Goal: Information Seeking & Learning: Learn about a topic

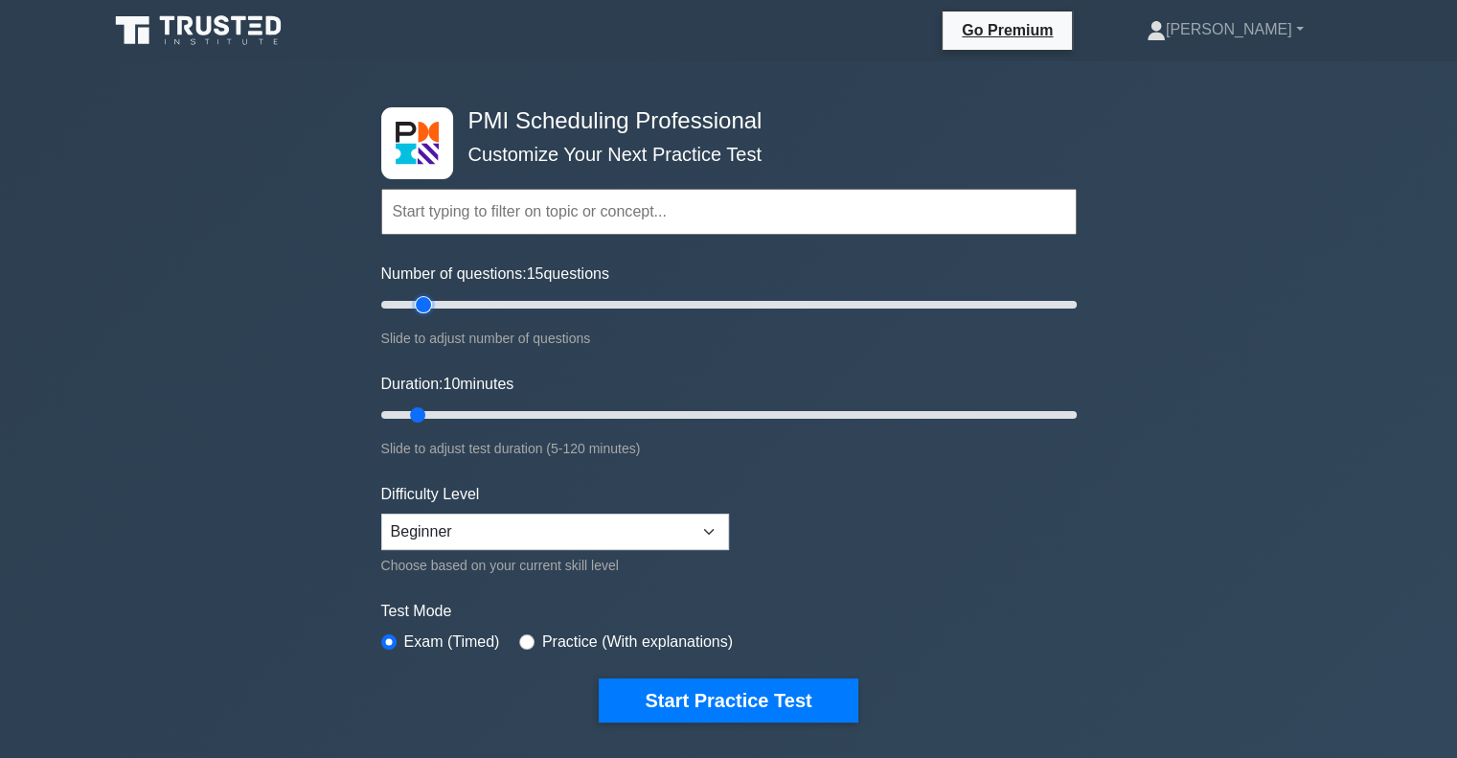
drag, startPoint x: 404, startPoint y: 306, endPoint x: 422, endPoint y: 315, distance: 19.7
type input "15"
click at [422, 315] on input "Number of questions: 15 questions" at bounding box center [729, 304] width 696 height 23
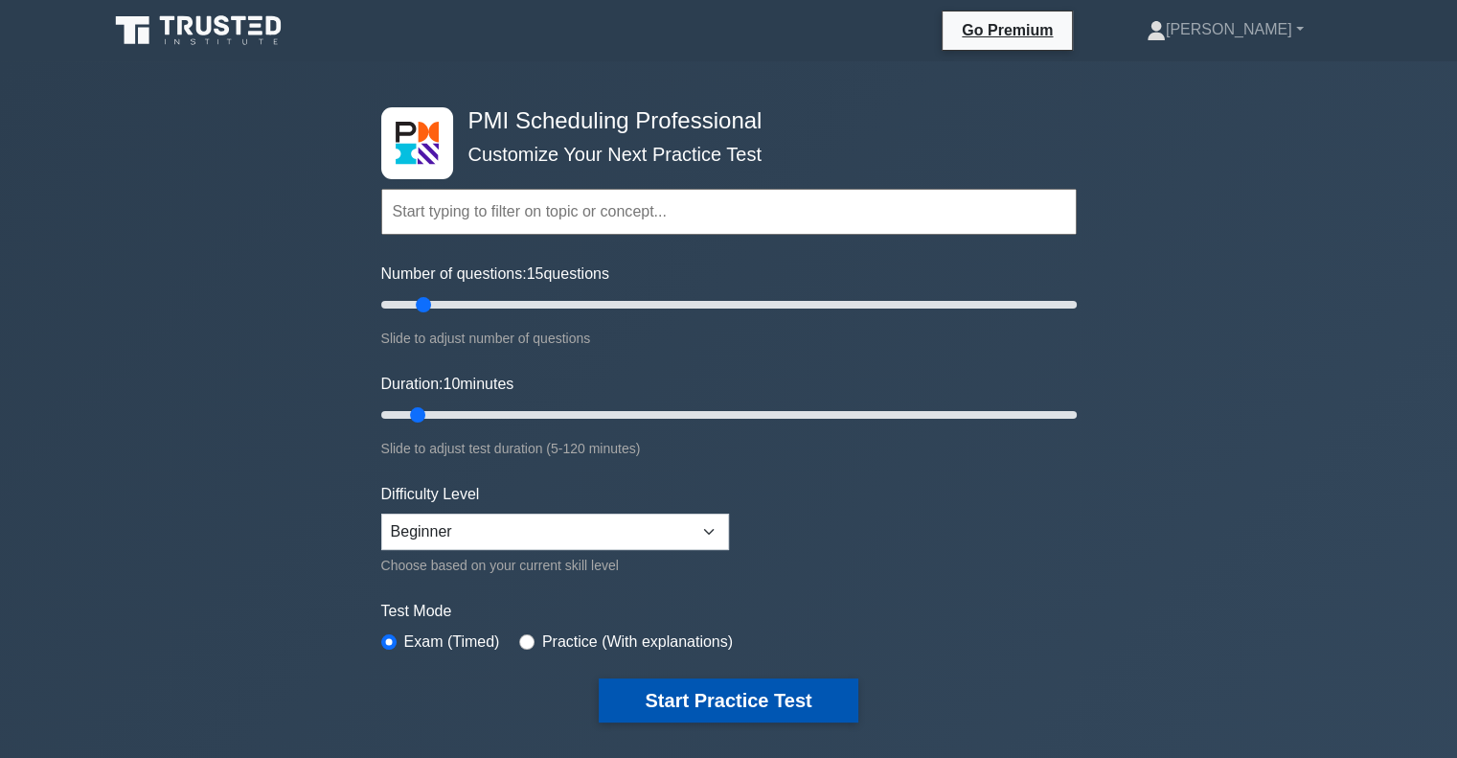
click at [783, 681] on button "Start Practice Test" at bounding box center [728, 700] width 259 height 44
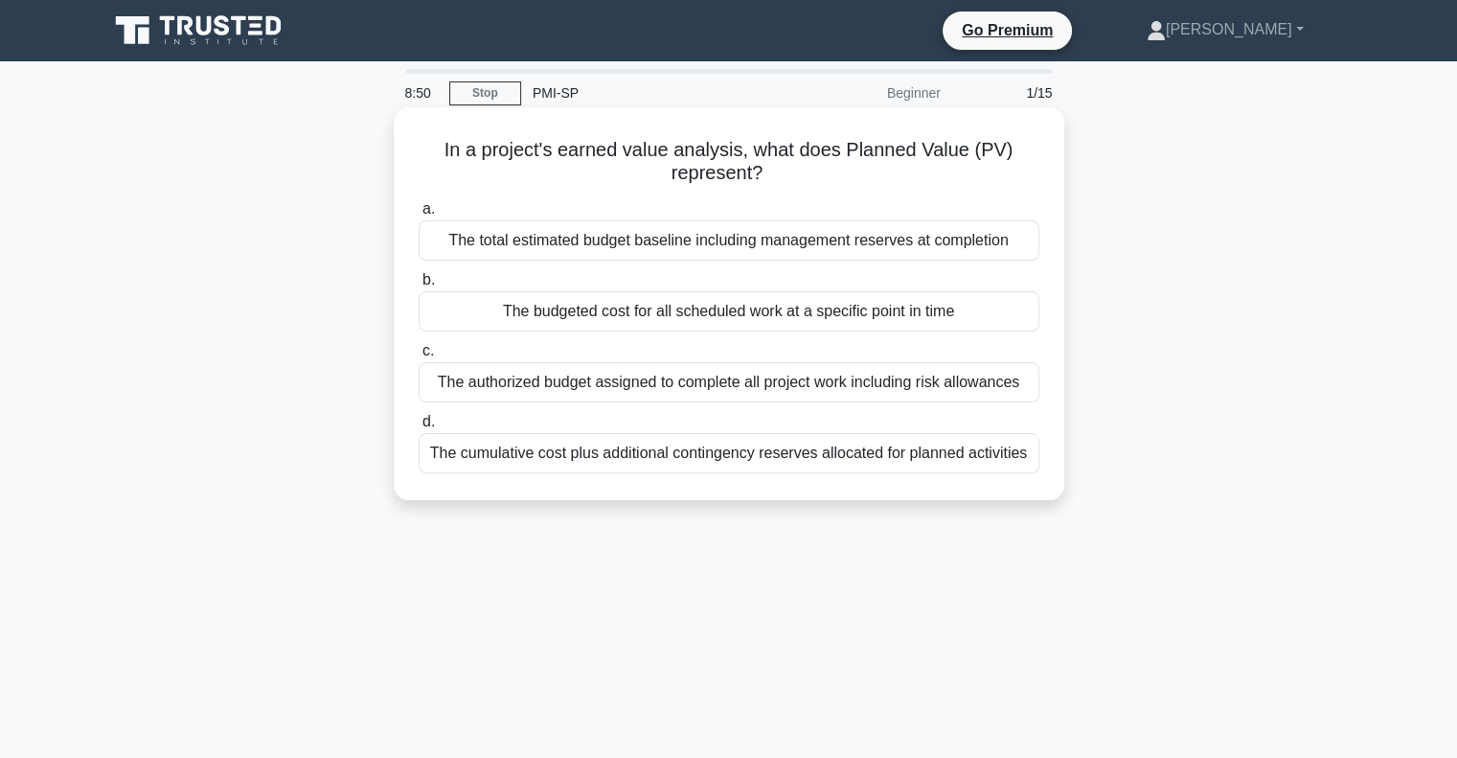
click at [609, 315] on div "The budgeted cost for all scheduled work at a specific point in time" at bounding box center [729, 311] width 621 height 40
click at [419, 286] on input "b. The budgeted cost for all scheduled work at a specific point in time" at bounding box center [419, 280] width 0 height 12
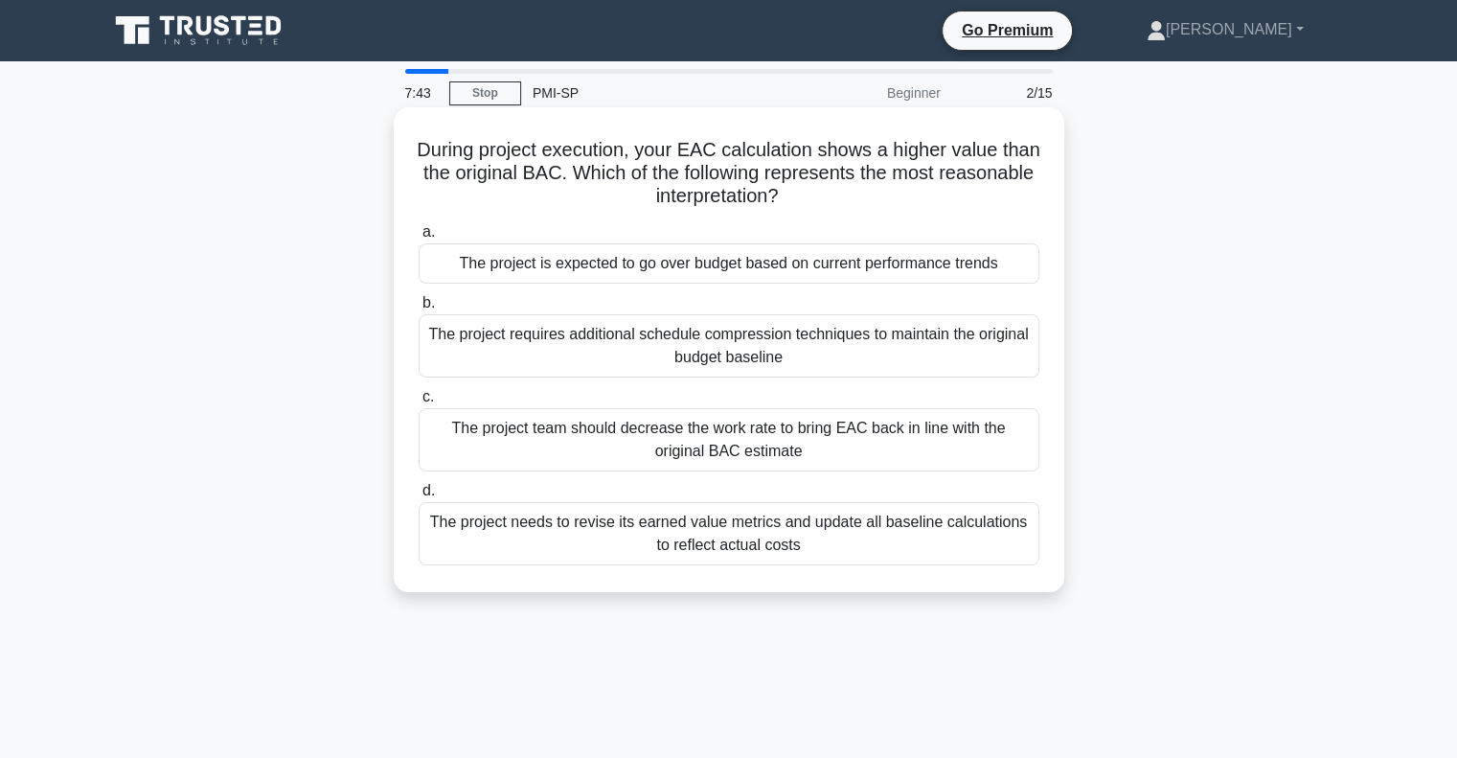
click at [582, 272] on div "The project is expected to go over budget based on current performance trends" at bounding box center [729, 263] width 621 height 40
click at [419, 239] on input "a. The project is expected to go over budget based on current performance trends" at bounding box center [419, 232] width 0 height 12
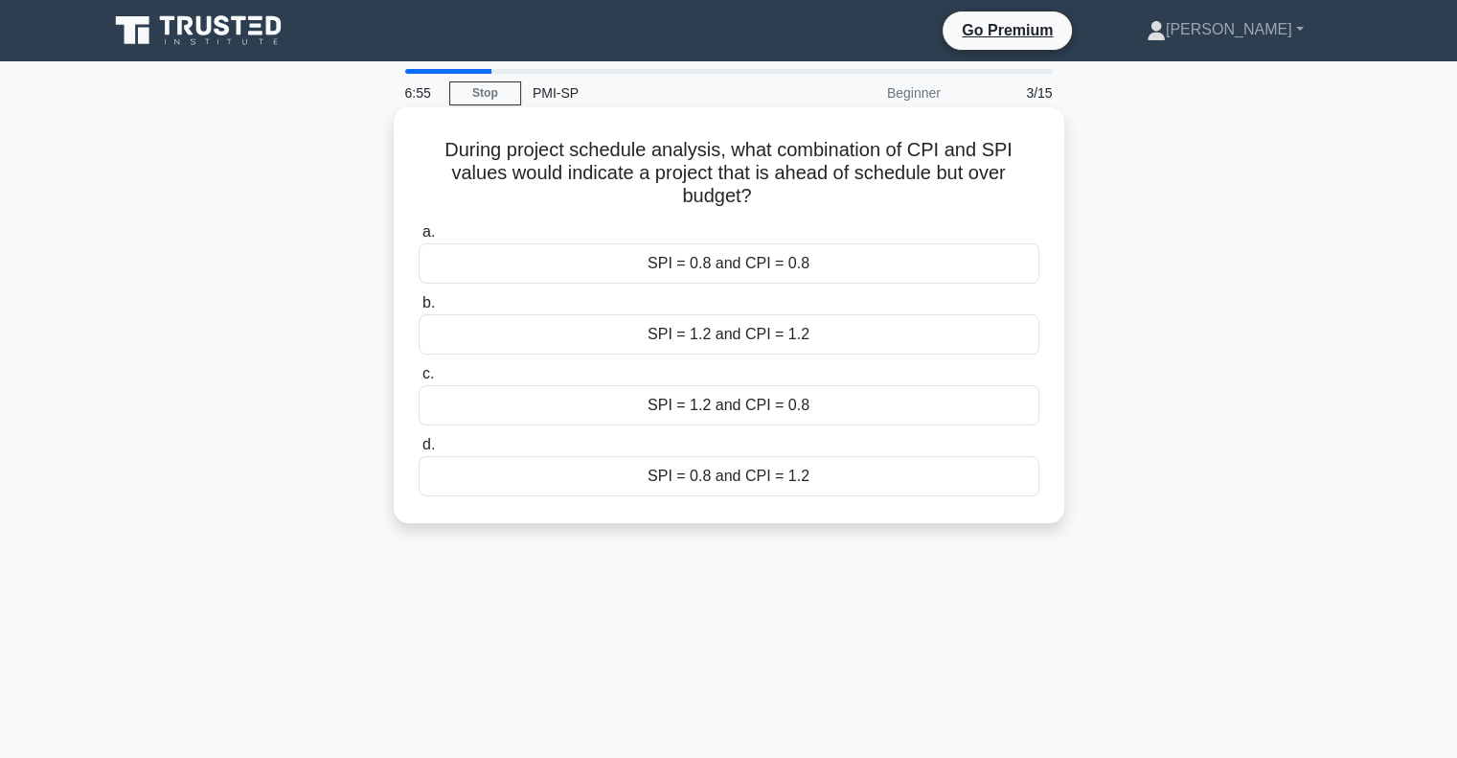
click at [740, 405] on div "SPI = 1.2 and CPI = 0.8" at bounding box center [729, 405] width 621 height 40
click at [419, 380] on input "c. SPI = 1.2 and CPI = 0.8" at bounding box center [419, 374] width 0 height 12
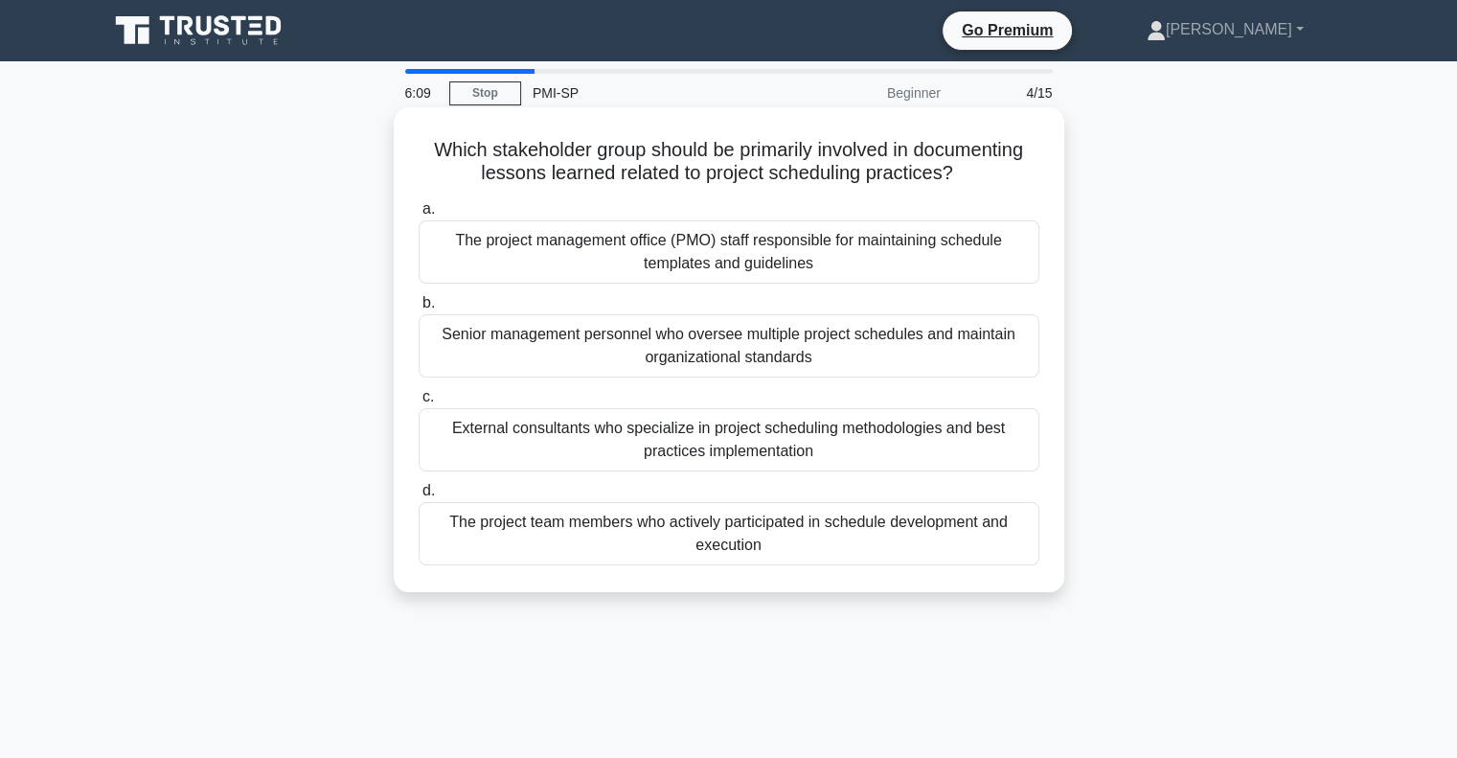
click at [503, 261] on div "The project management office (PMO) staff responsible for maintaining schedule …" at bounding box center [729, 251] width 621 height 63
click at [419, 216] on input "a. The project management office (PMO) staff responsible for maintaining schedu…" at bounding box center [419, 209] width 0 height 12
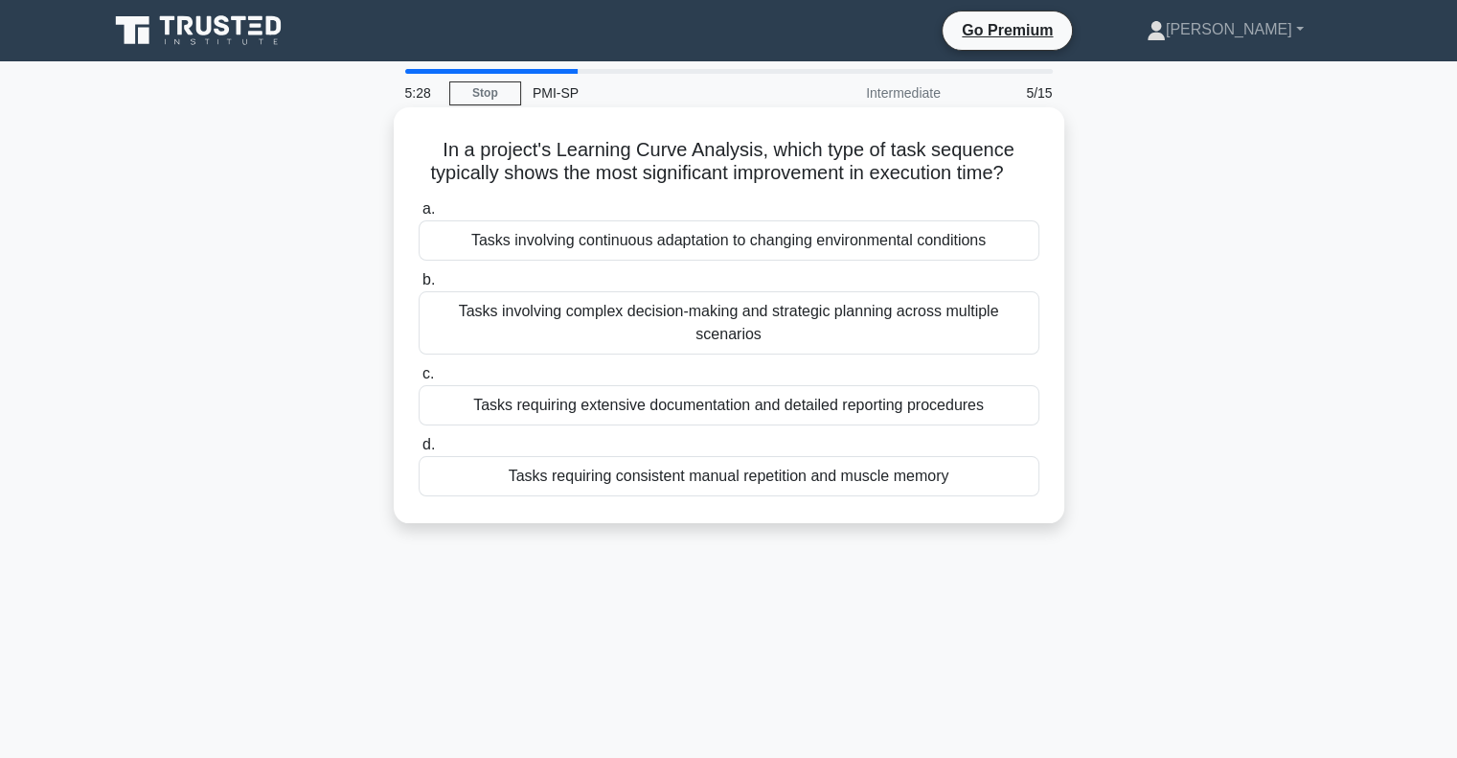
click at [696, 245] on div "Tasks involving continuous adaptation to changing environmental conditions" at bounding box center [729, 240] width 621 height 40
click at [419, 216] on input "a. Tasks involving continuous adaptation to changing environmental conditions" at bounding box center [419, 209] width 0 height 12
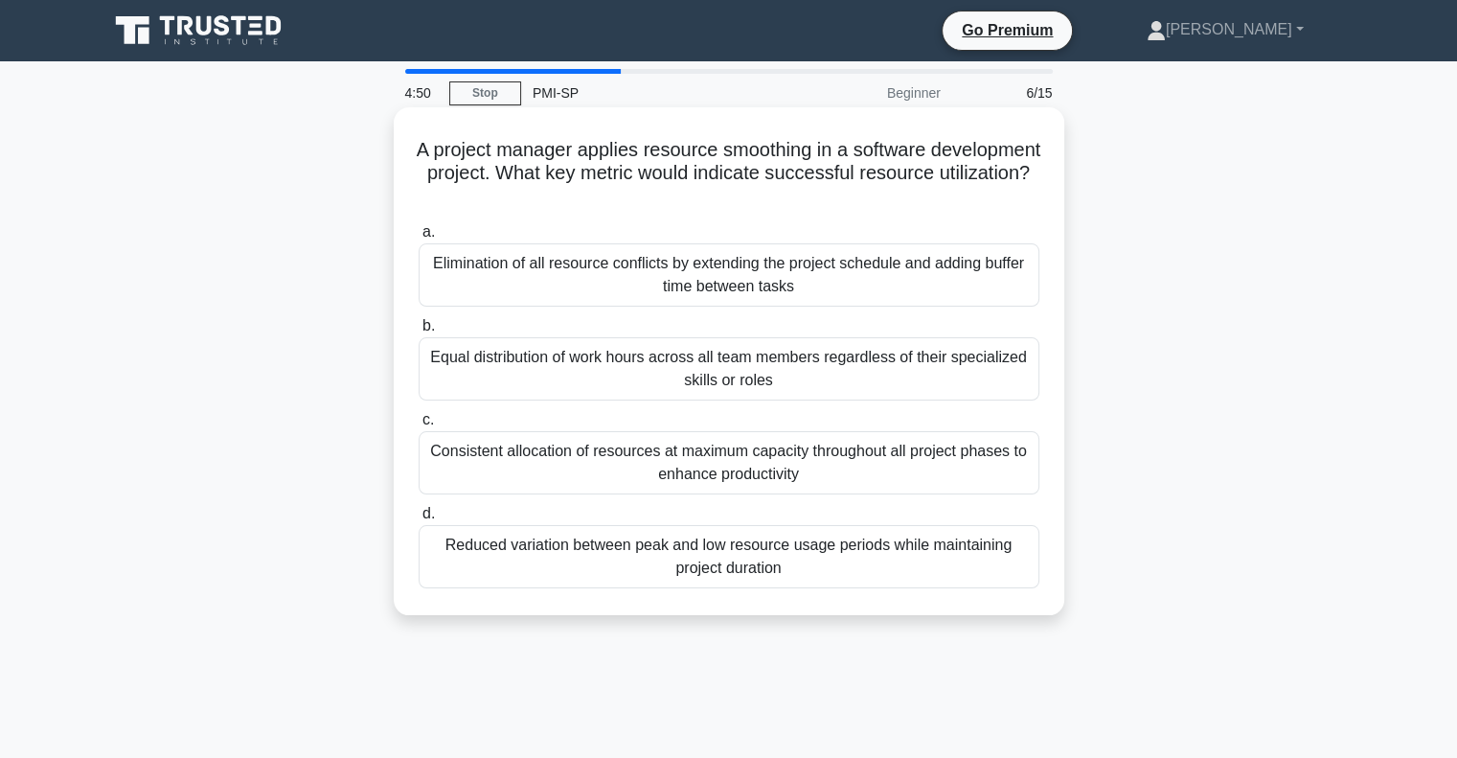
click at [712, 476] on div "Consistent allocation of resources at maximum capacity throughout all project p…" at bounding box center [729, 462] width 621 height 63
click at [419, 426] on input "c. Consistent allocation of resources at maximum capacity throughout all projec…" at bounding box center [419, 420] width 0 height 12
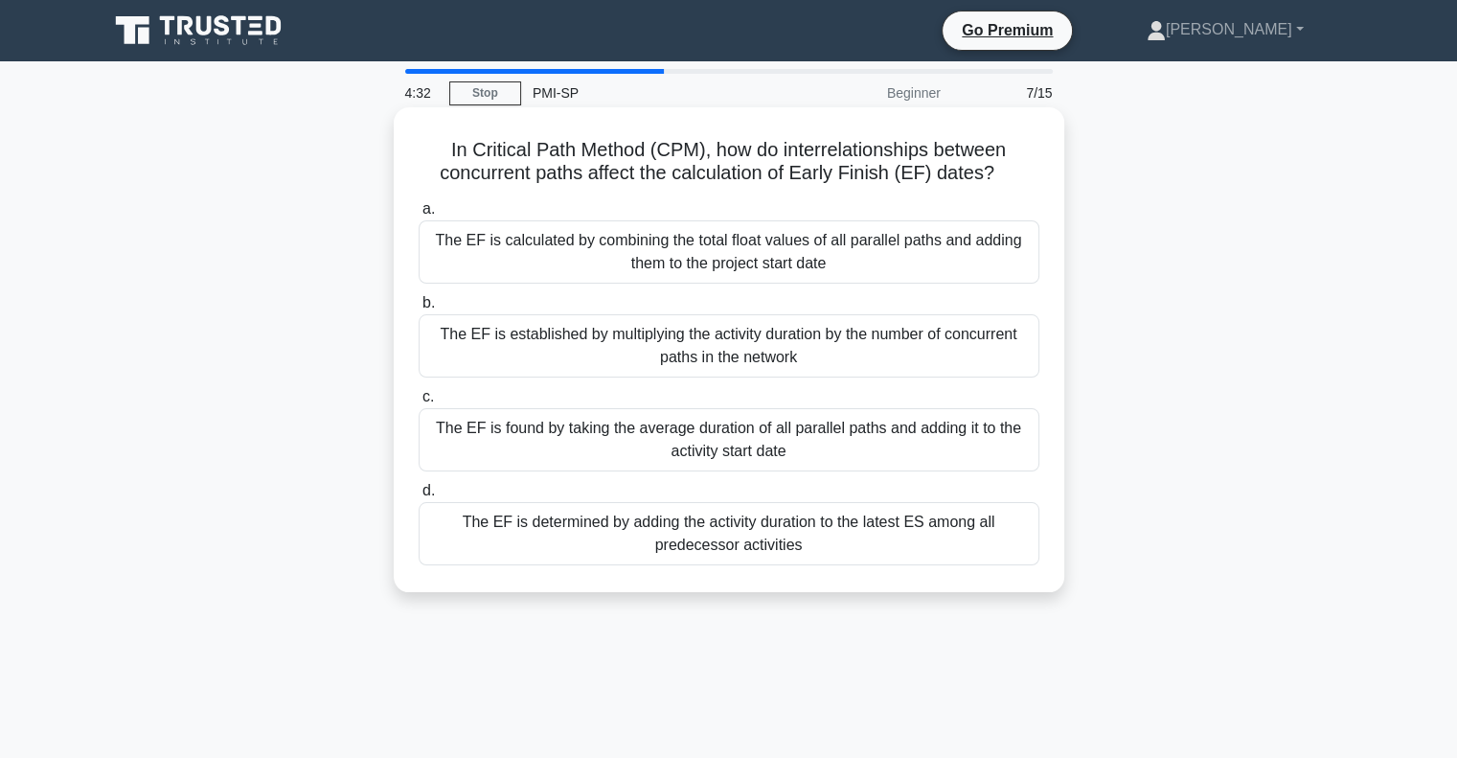
click at [874, 263] on div "The EF is calculated by combining the total float values of all parallel paths …" at bounding box center [729, 251] width 621 height 63
click at [419, 216] on input "a. The EF is calculated by combining the total float values of all parallel pat…" at bounding box center [419, 209] width 0 height 12
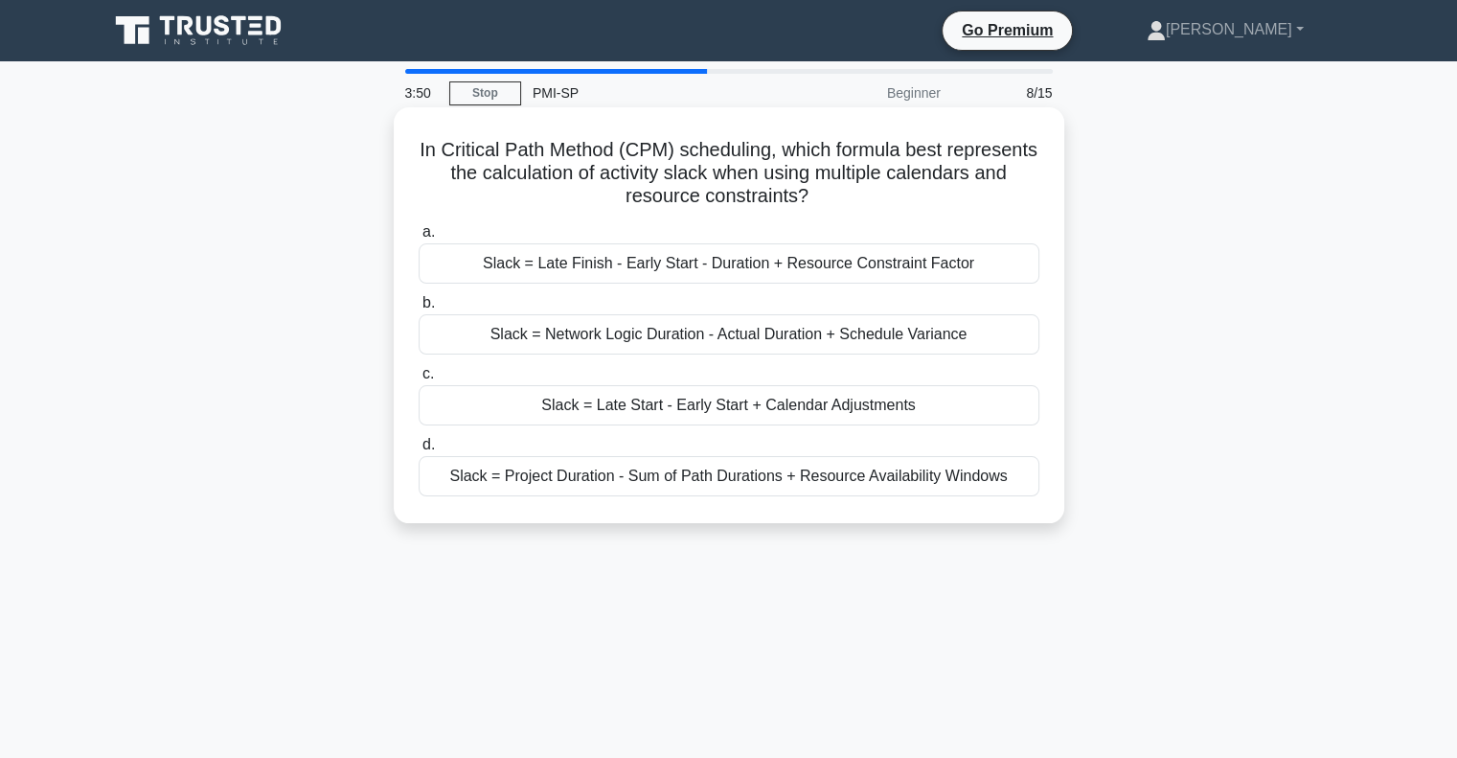
click at [658, 336] on div "Slack = Network Logic Duration - Actual Duration + Schedule Variance" at bounding box center [729, 334] width 621 height 40
click at [419, 309] on input "b. Slack = Network Logic Duration - Actual Duration + Schedule Variance" at bounding box center [419, 303] width 0 height 12
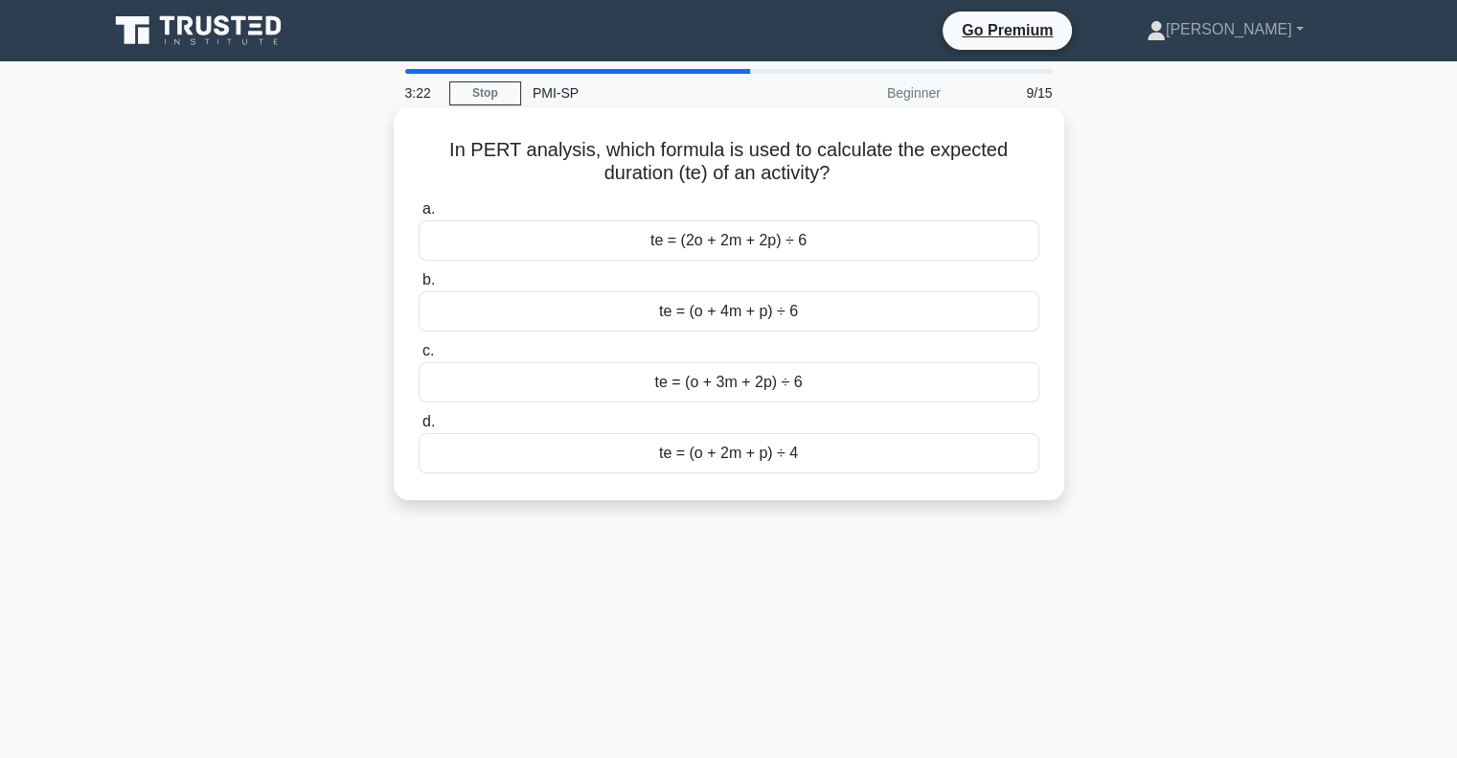
click at [809, 387] on div "te = (o + 3m + 2p) ÷ 6" at bounding box center [729, 382] width 621 height 40
click at [419, 357] on input "c. te = (o + 3m + 2p) ÷ 6" at bounding box center [419, 351] width 0 height 12
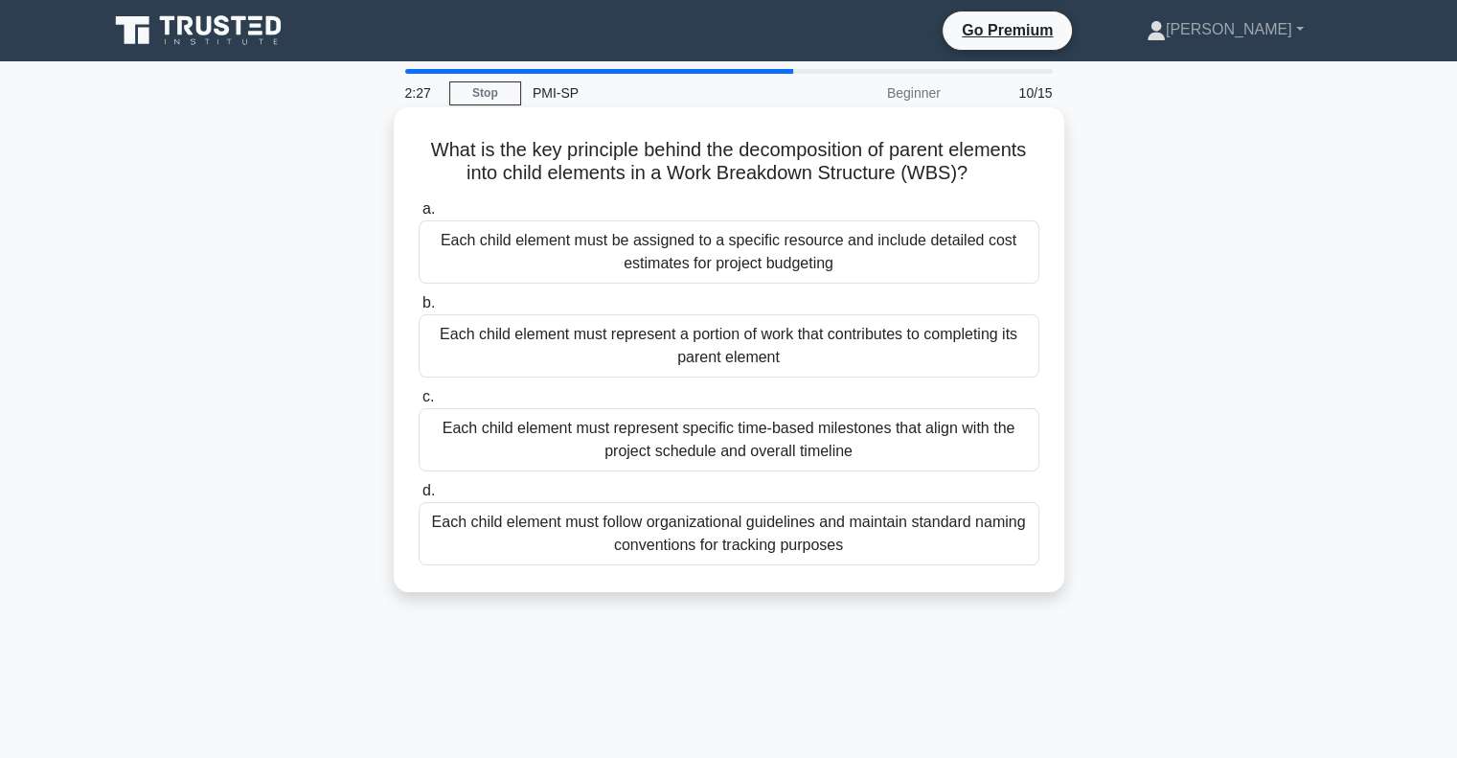
click at [824, 359] on div "Each child element must represent a portion of work that contributes to complet…" at bounding box center [729, 345] width 621 height 63
click at [419, 309] on input "b. Each child element must represent a portion of work that contributes to comp…" at bounding box center [419, 303] width 0 height 12
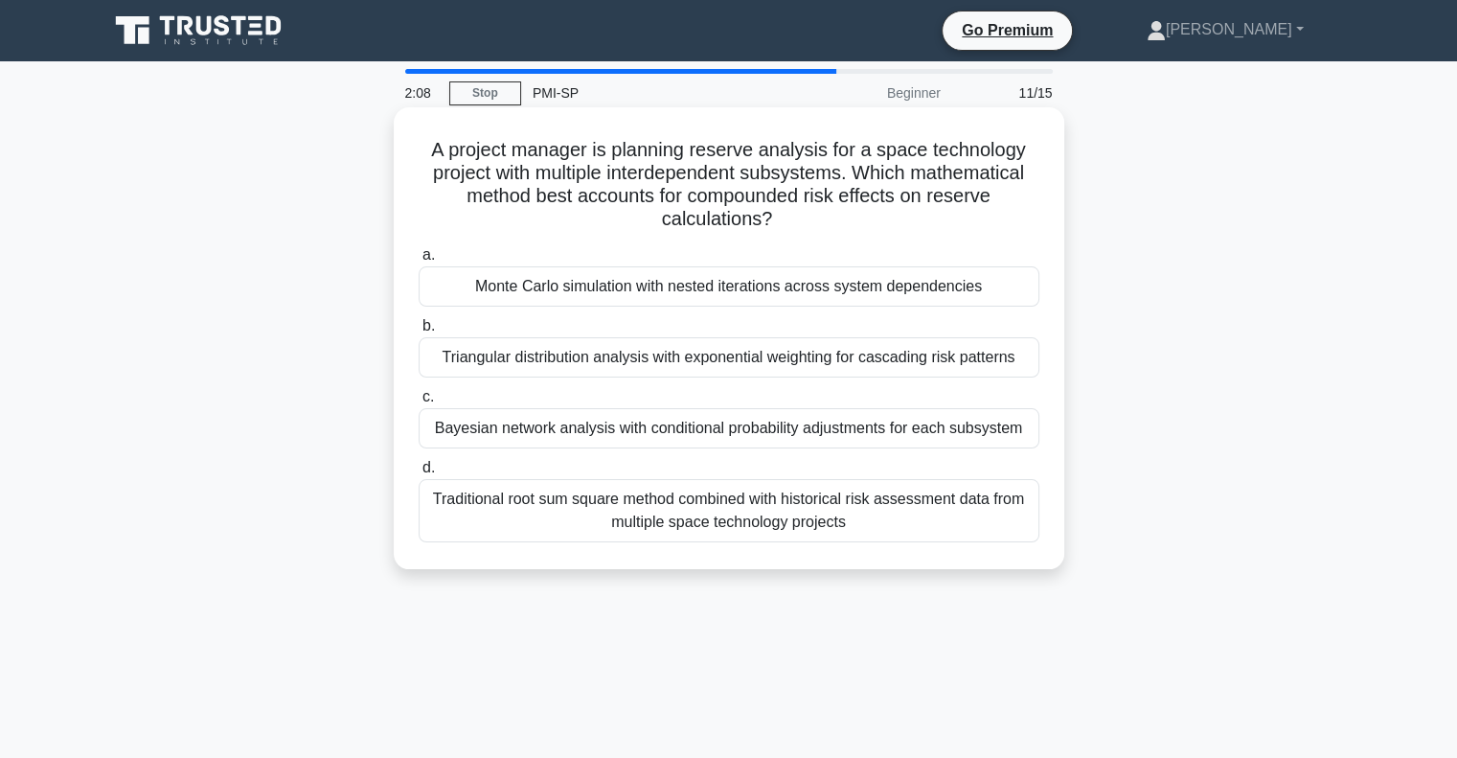
click at [756, 298] on div "Monte Carlo simulation with nested iterations across system dependencies" at bounding box center [729, 286] width 621 height 40
click at [419, 262] on input "a. Monte Carlo simulation with nested iterations across system dependencies" at bounding box center [419, 255] width 0 height 12
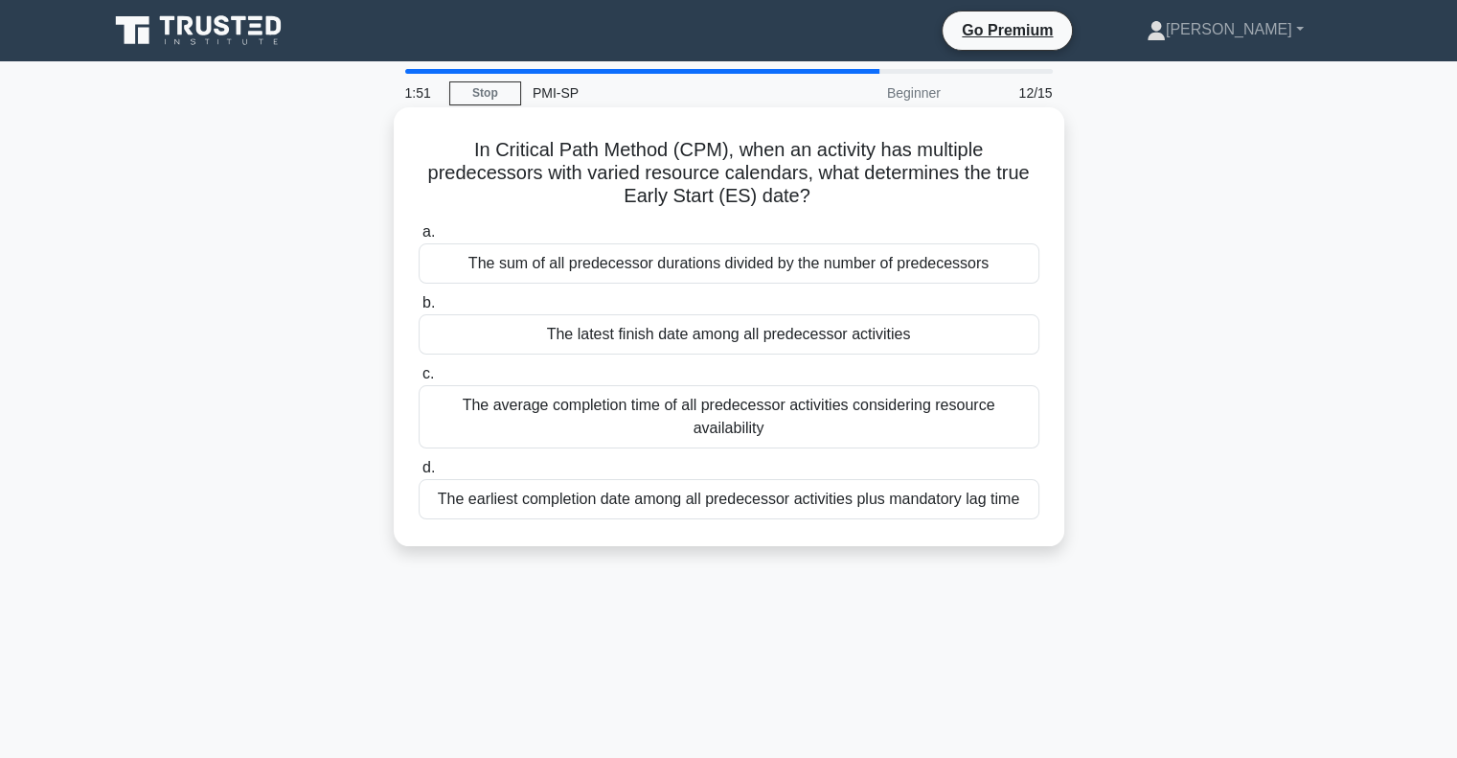
click at [625, 271] on div "The sum of all predecessor durations divided by the number of predecessors" at bounding box center [729, 263] width 621 height 40
click at [419, 239] on input "a. The sum of all predecessor durations divided by the number of predecessors" at bounding box center [419, 232] width 0 height 12
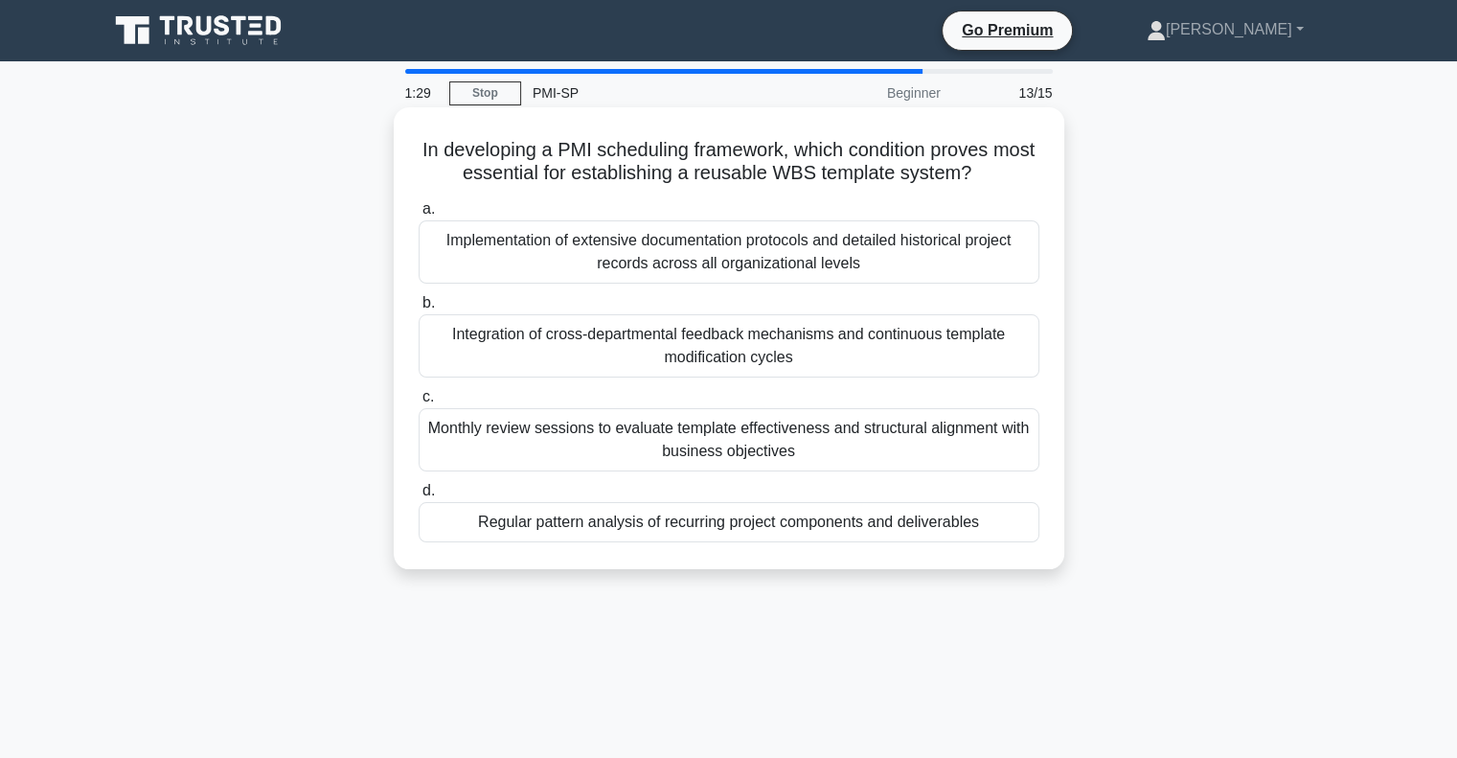
click at [858, 457] on div "Monthly review sessions to evaluate template effectiveness and structural align…" at bounding box center [729, 439] width 621 height 63
click at [419, 403] on input "c. Monthly review sessions to evaluate template effectiveness and structural al…" at bounding box center [419, 397] width 0 height 12
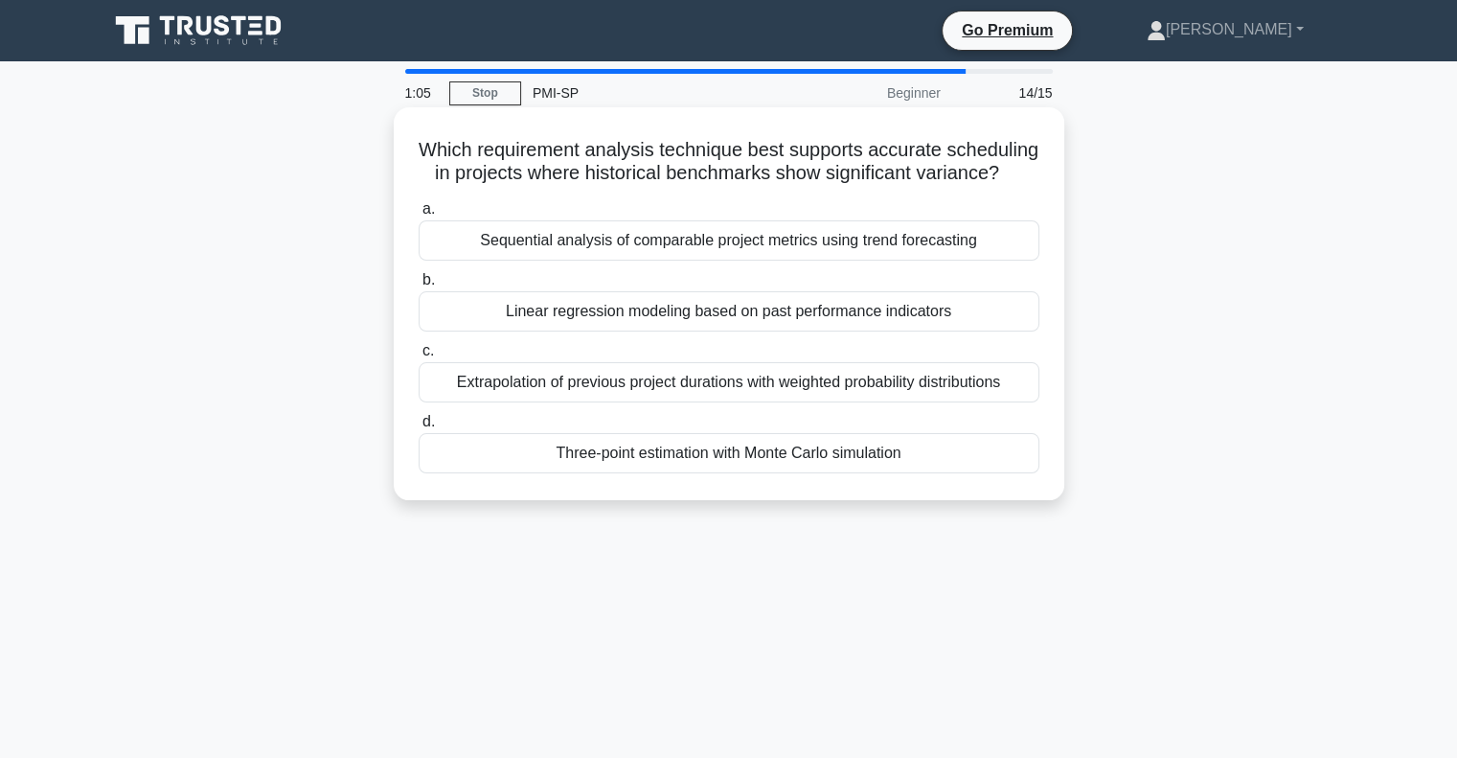
click at [914, 473] on div "Three-point estimation with Monte Carlo simulation" at bounding box center [729, 453] width 621 height 40
click at [419, 428] on input "d. Three-point estimation with Monte Carlo simulation" at bounding box center [419, 422] width 0 height 12
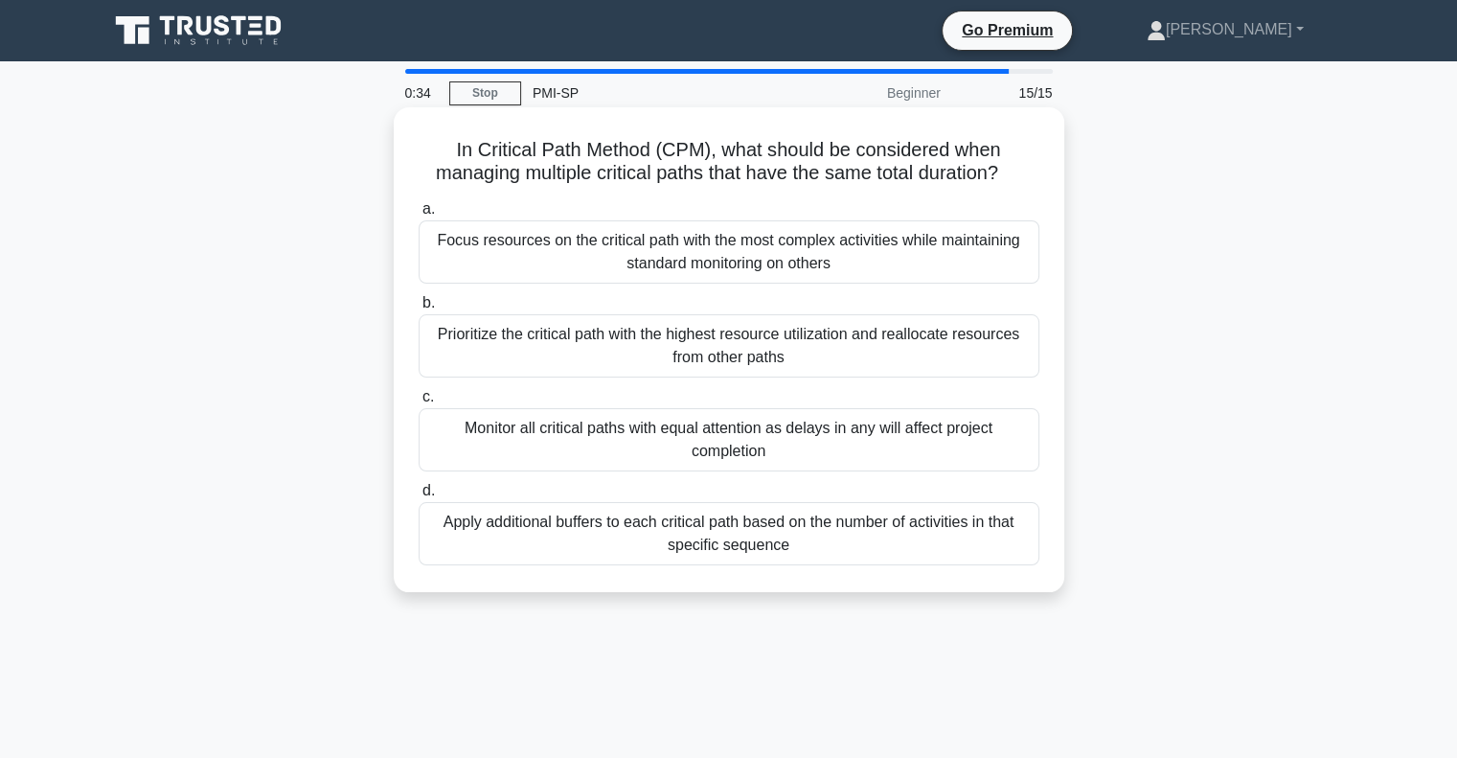
click at [651, 348] on div "Prioritize the critical path with the highest resource utilization and realloca…" at bounding box center [729, 345] width 621 height 63
click at [419, 309] on input "b. Prioritize the critical path with the highest resource utilization and reall…" at bounding box center [419, 303] width 0 height 12
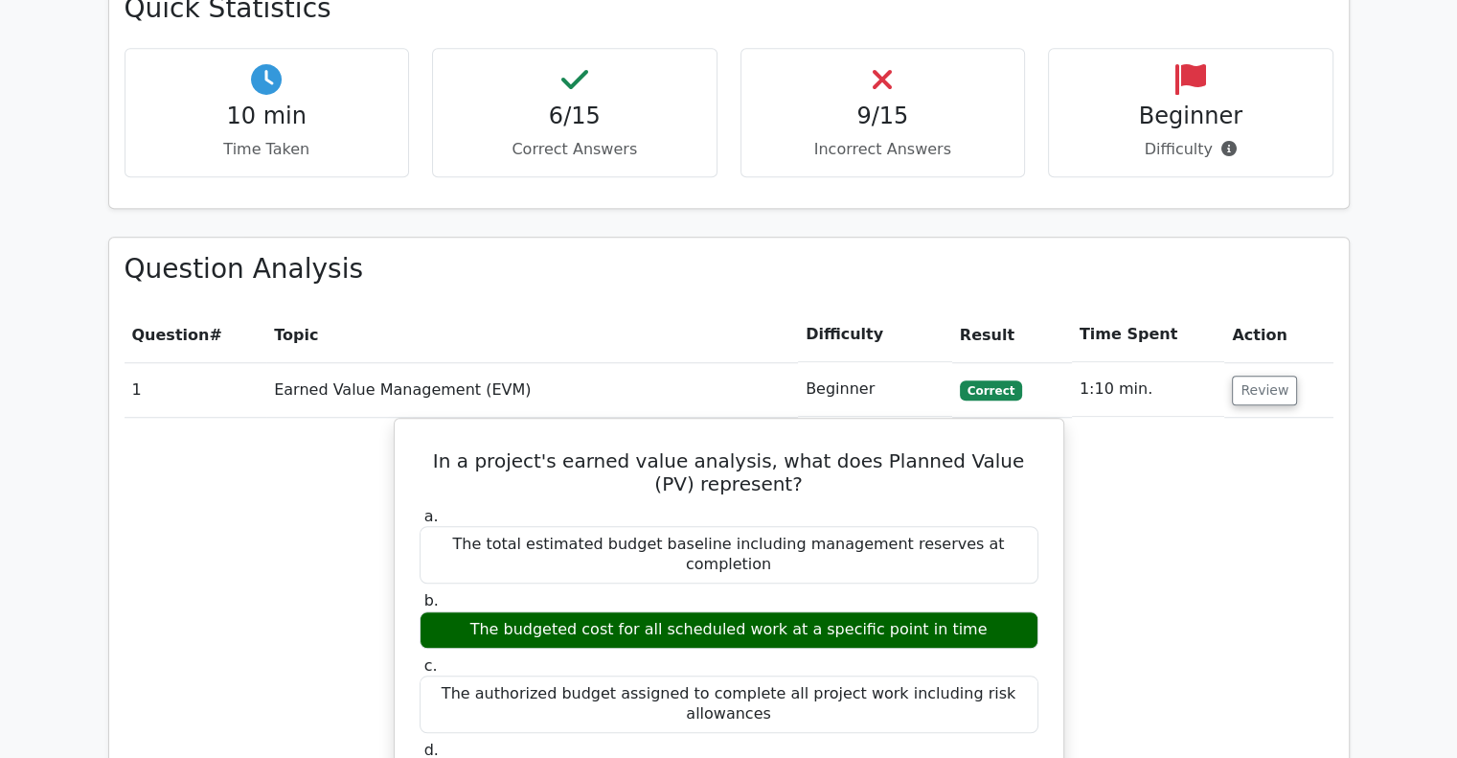
scroll to position [1533, 0]
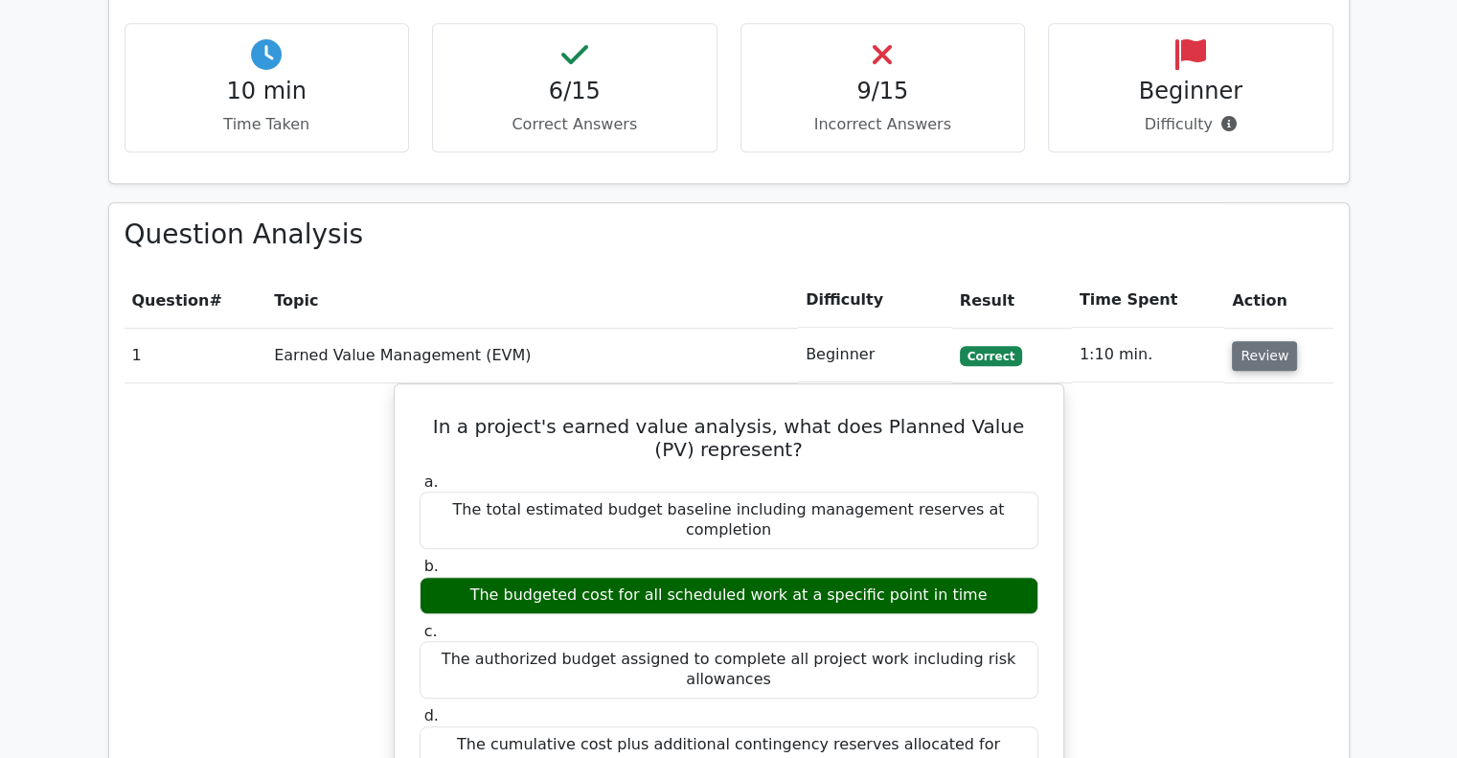
click at [1254, 341] on button "Review" at bounding box center [1264, 356] width 65 height 30
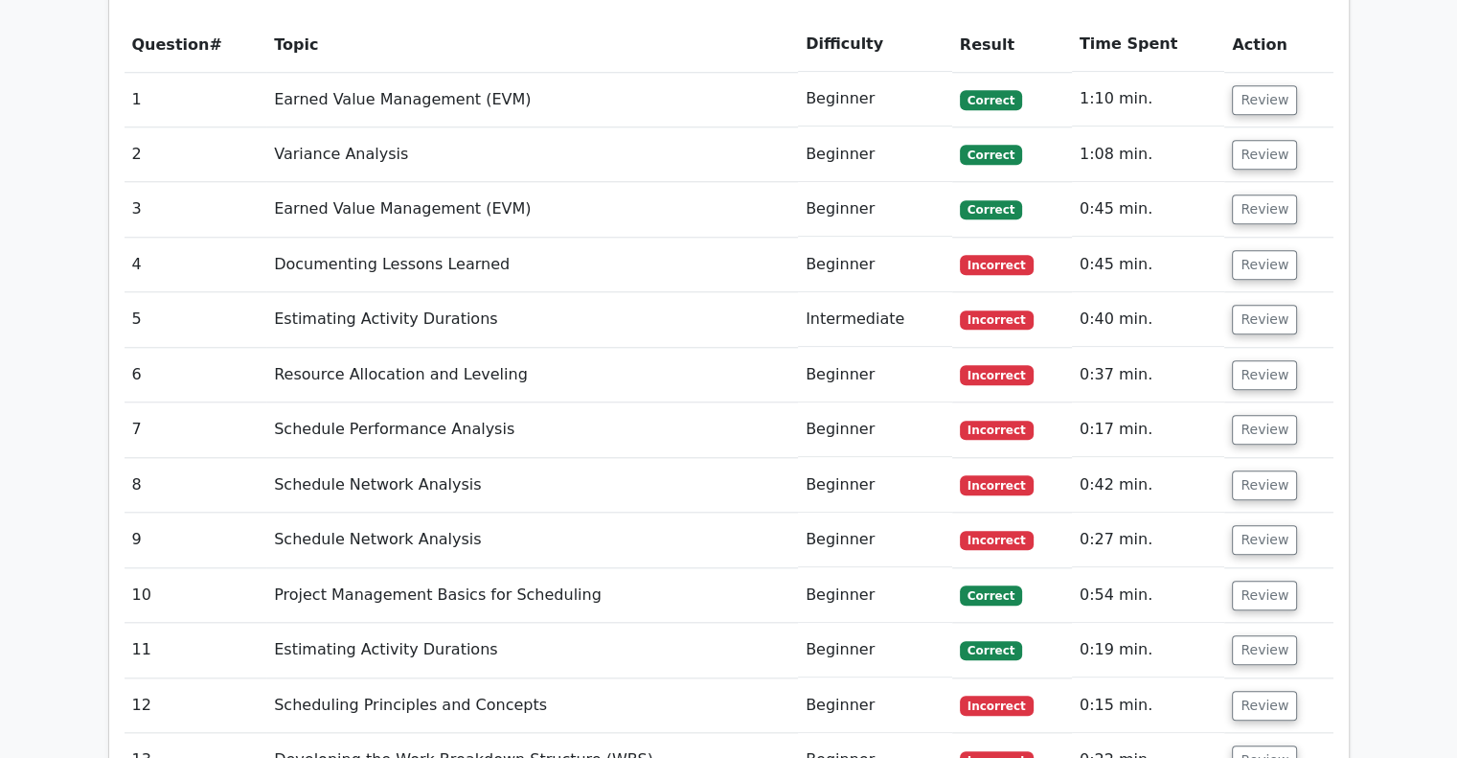
scroll to position [1725, 0]
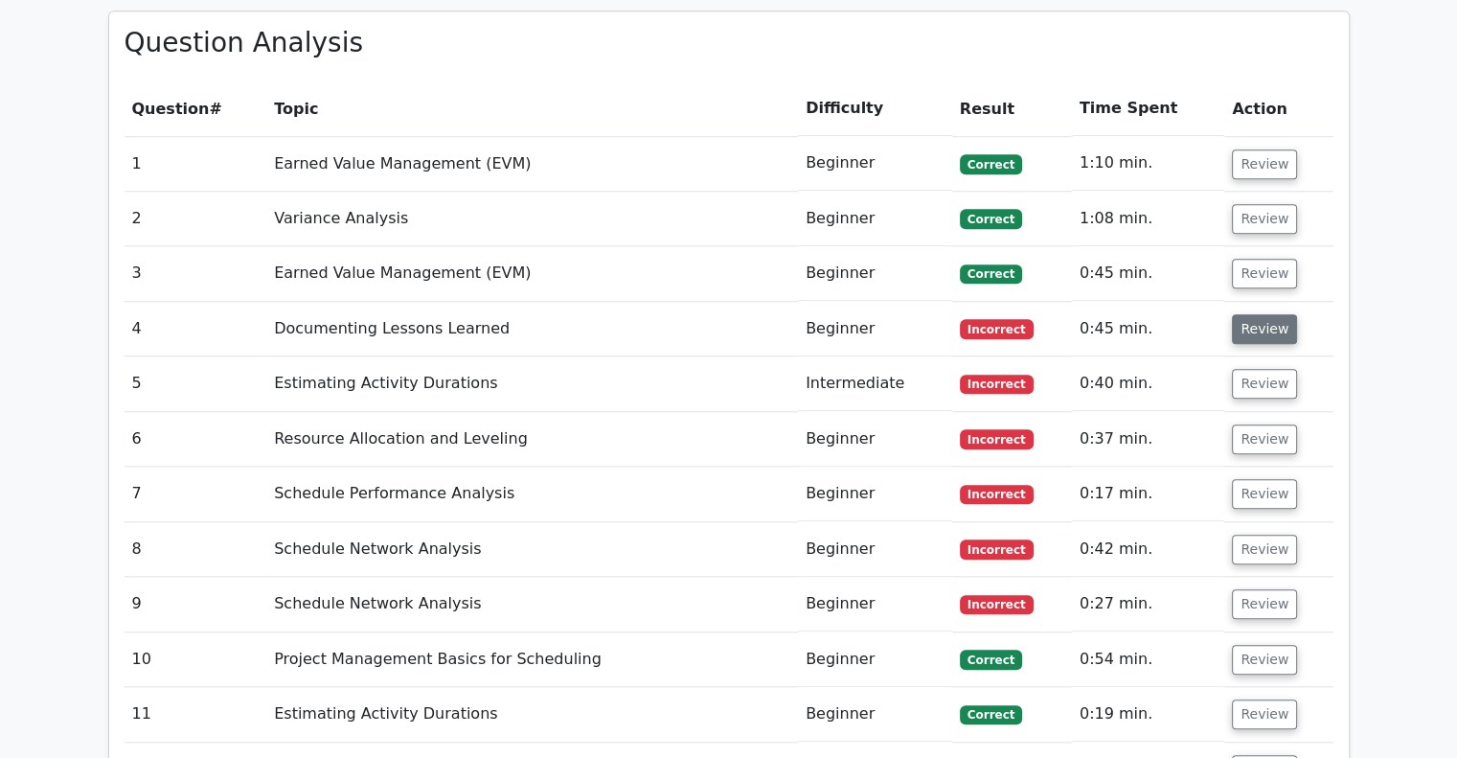
click at [1246, 314] on button "Review" at bounding box center [1264, 329] width 65 height 30
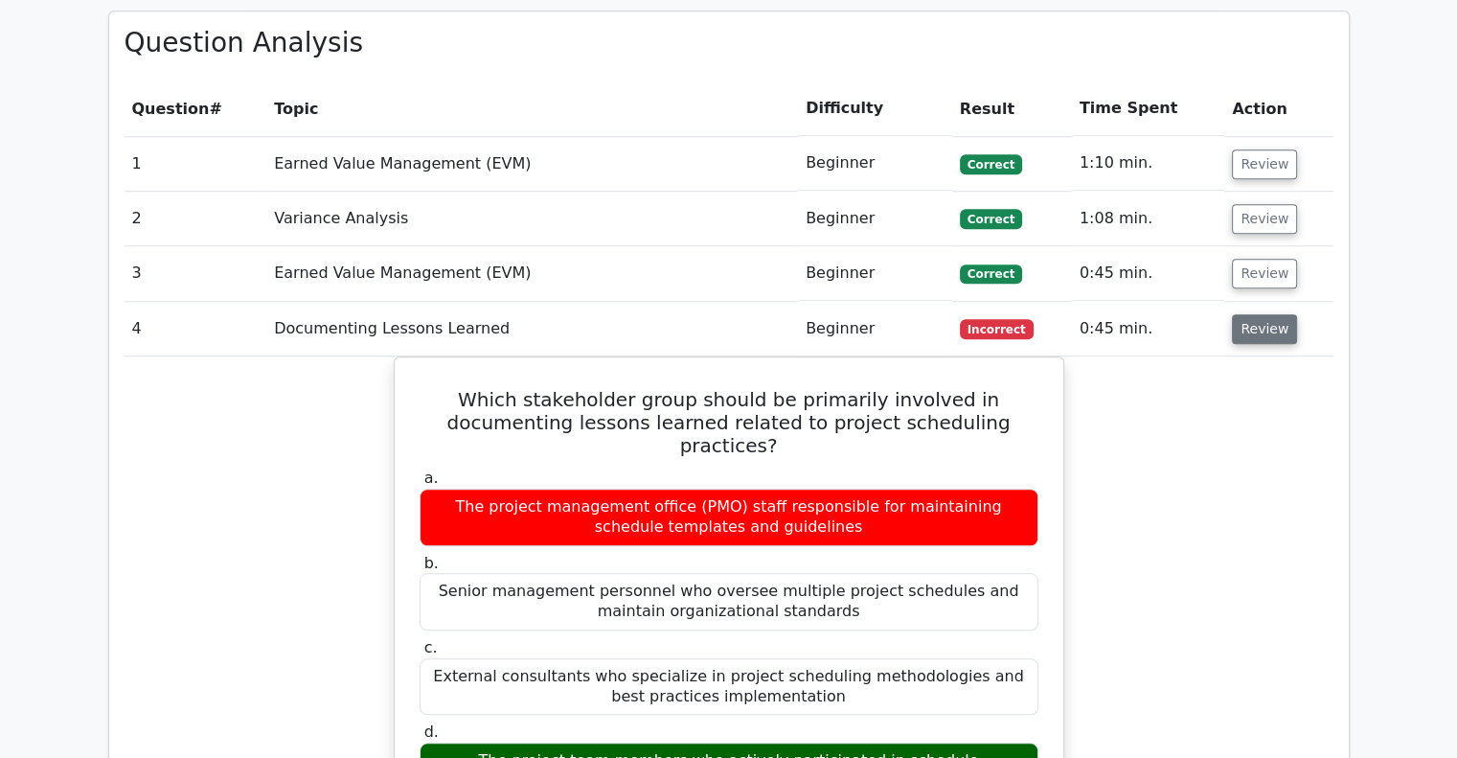
click at [1246, 314] on button "Review" at bounding box center [1264, 329] width 65 height 30
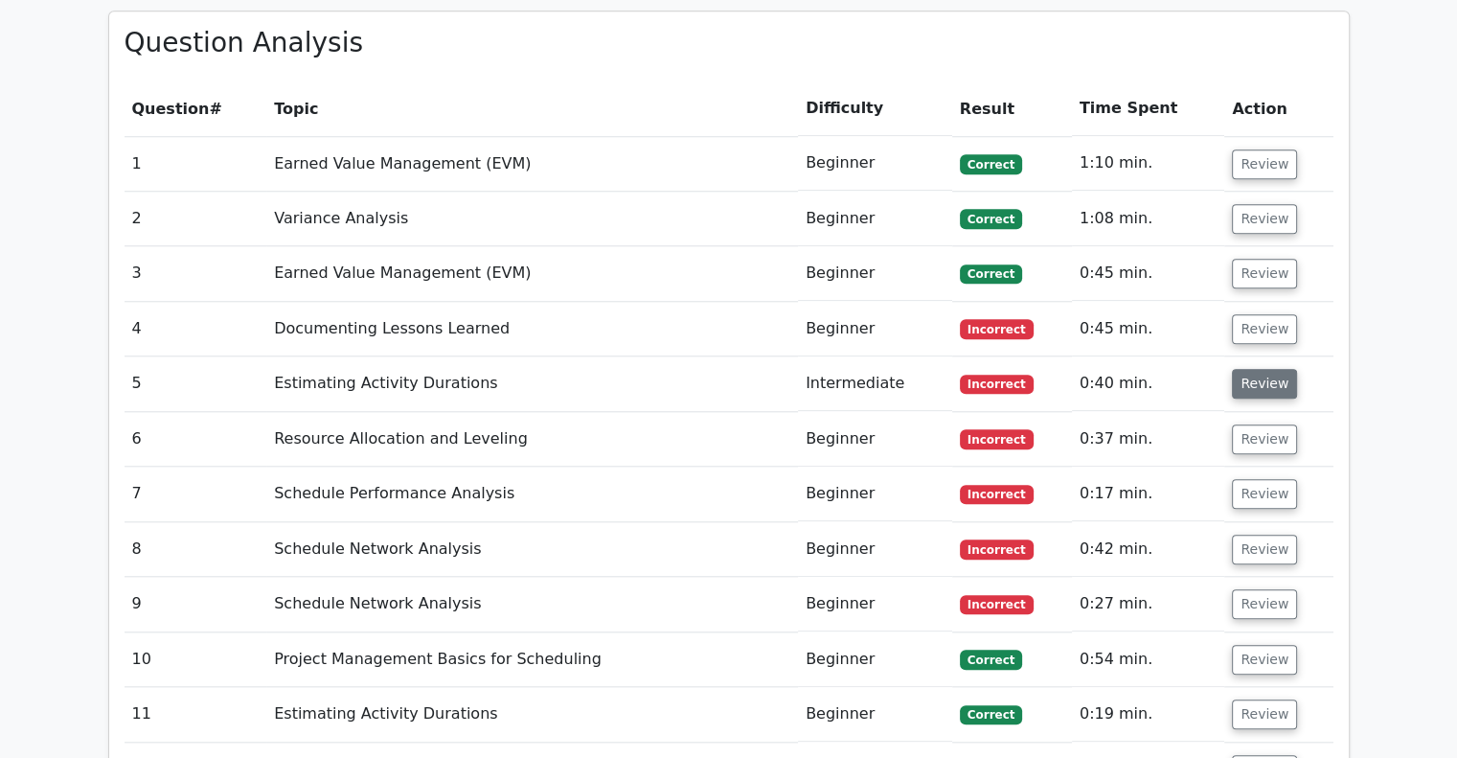
click at [1246, 369] on button "Review" at bounding box center [1264, 384] width 65 height 30
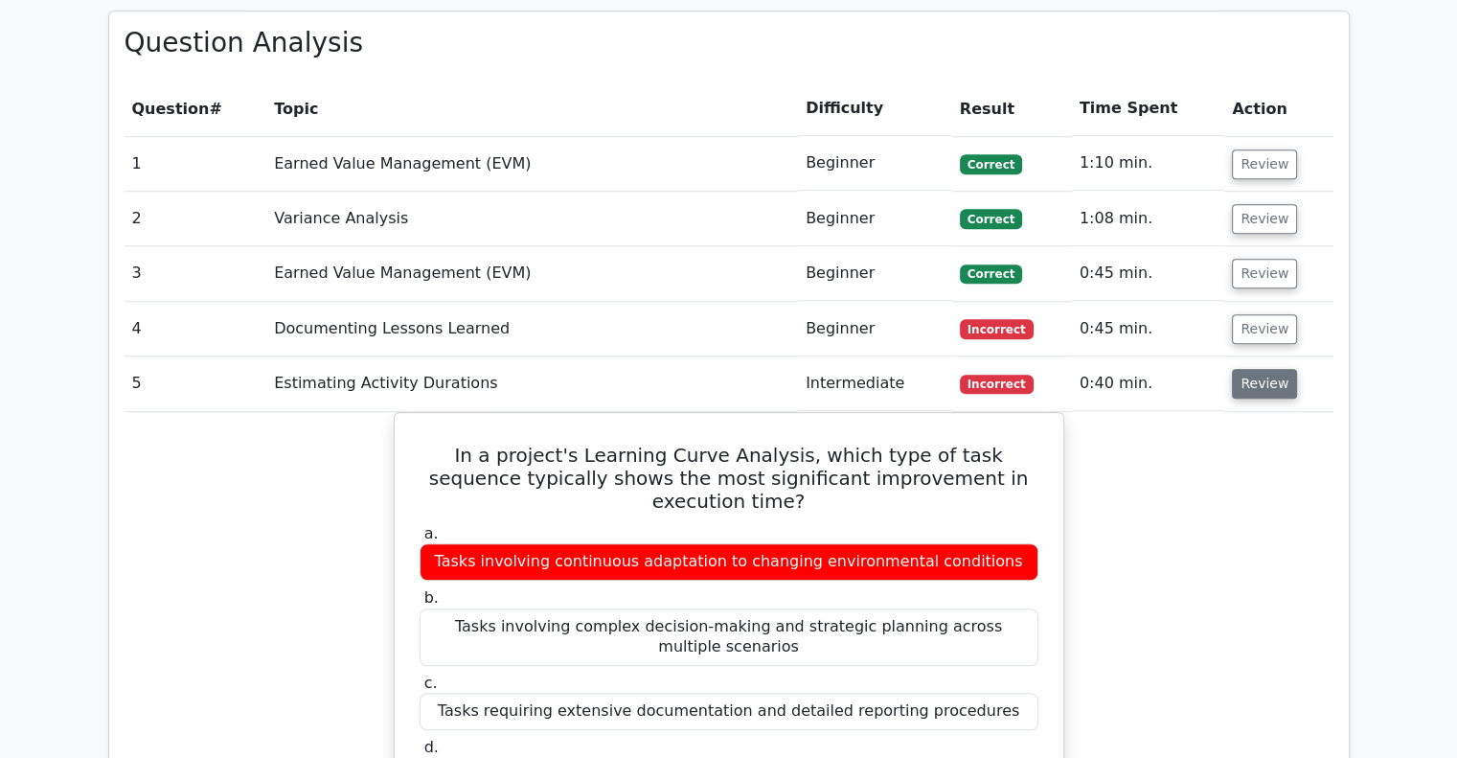
click at [1242, 369] on button "Review" at bounding box center [1264, 384] width 65 height 30
